Goal: Task Accomplishment & Management: Manage account settings

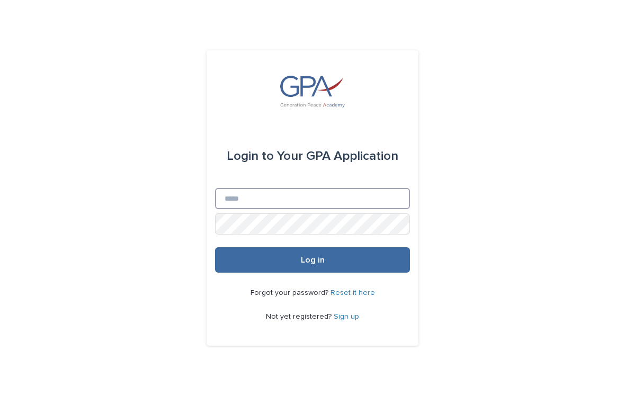
click at [314, 201] on input "Email" at bounding box center [312, 198] width 195 height 21
type input "**********"
click at [312, 260] on button "Log in" at bounding box center [312, 259] width 195 height 25
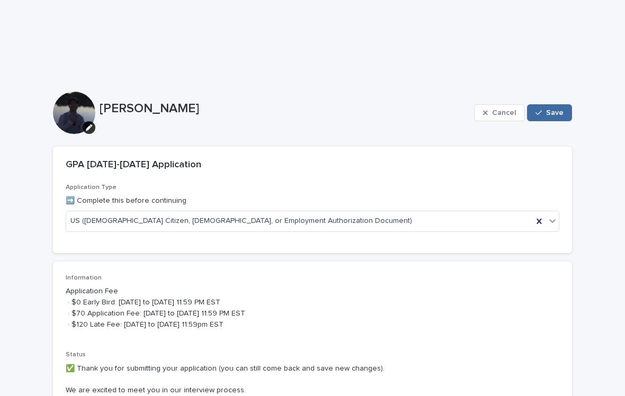
scroll to position [78, 0]
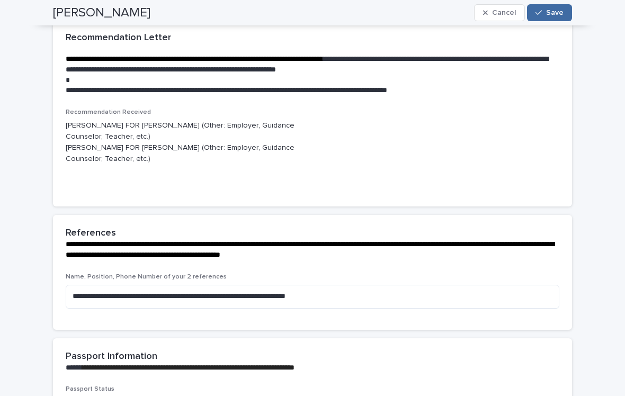
click at [569, 10] on button "Save" at bounding box center [549, 12] width 45 height 17
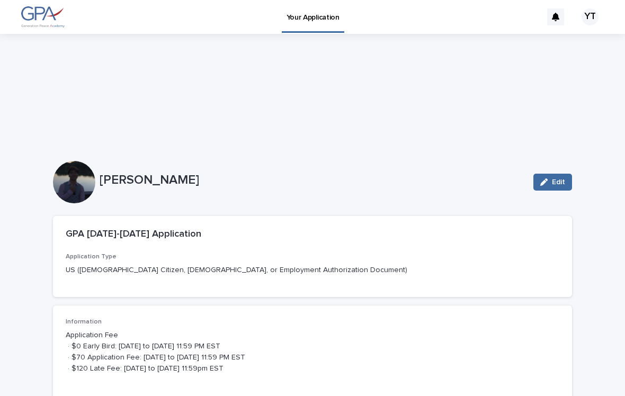
scroll to position [0, 0]
